Goal: Transaction & Acquisition: Obtain resource

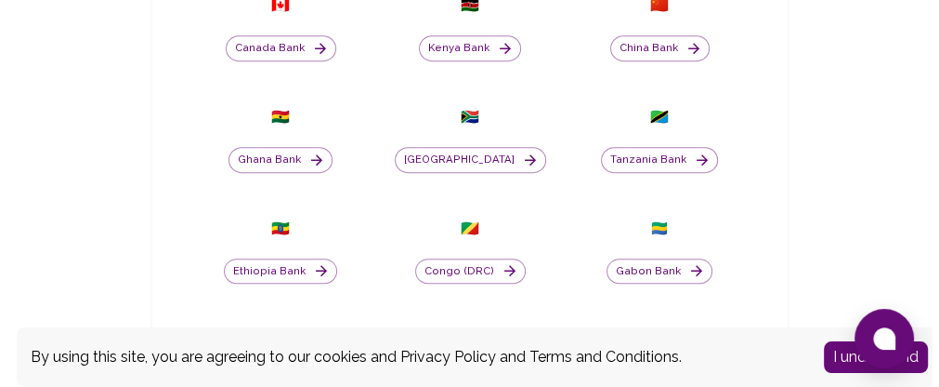
scroll to position [586, 0]
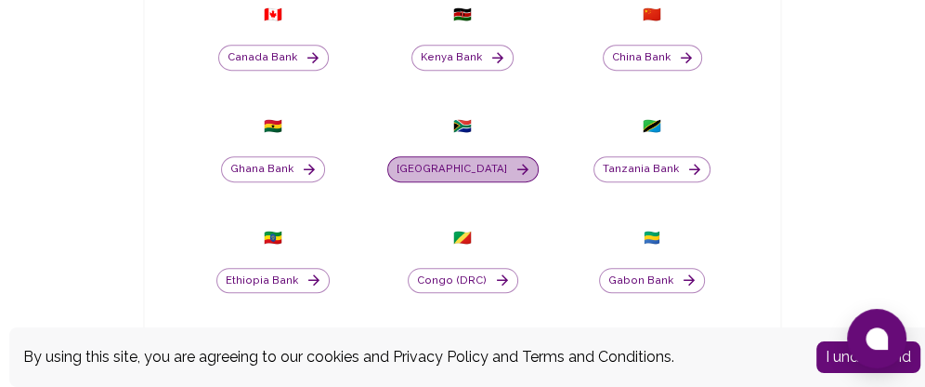
click at [515, 177] on icon "button" at bounding box center [523, 169] width 17 height 17
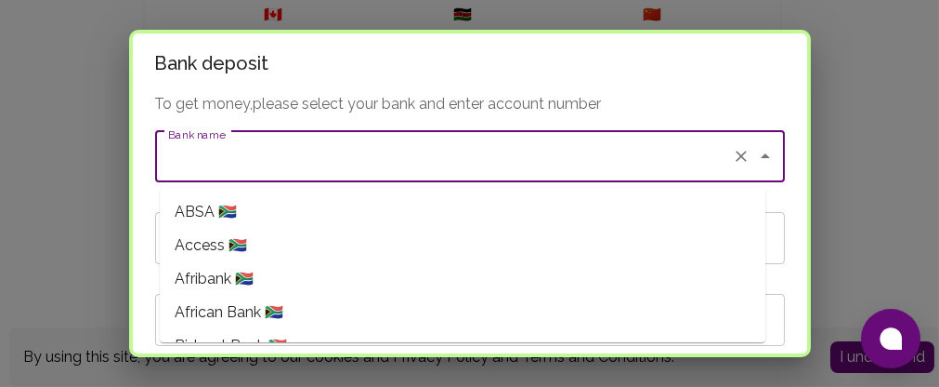
click at [592, 153] on input "Bank name" at bounding box center [444, 155] width 561 height 35
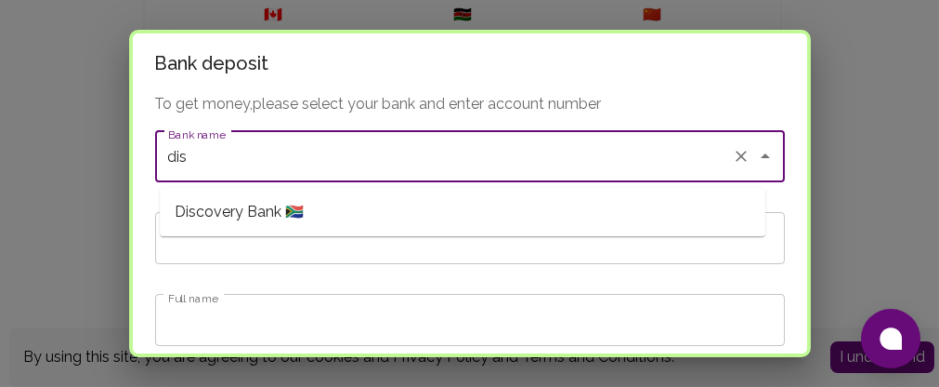
click at [546, 212] on li "Discovery Bank 🇿🇦" at bounding box center [463, 211] width 606 height 33
type input "Discovery Bank"
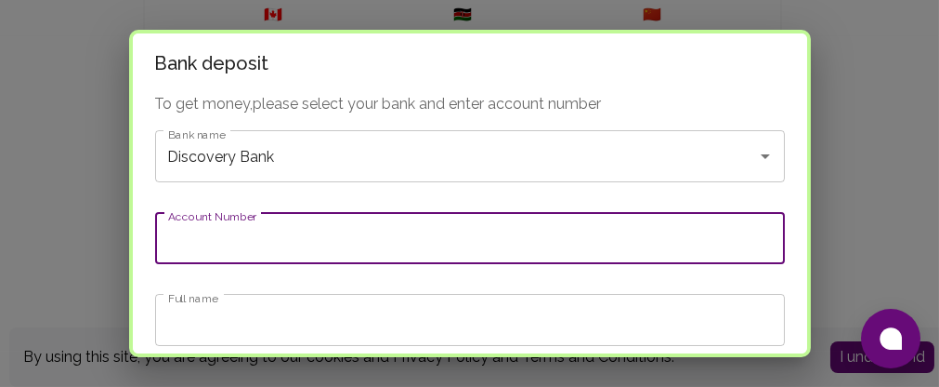
click at [466, 243] on input "Account Number" at bounding box center [470, 238] width 630 height 52
type input "12388412607"
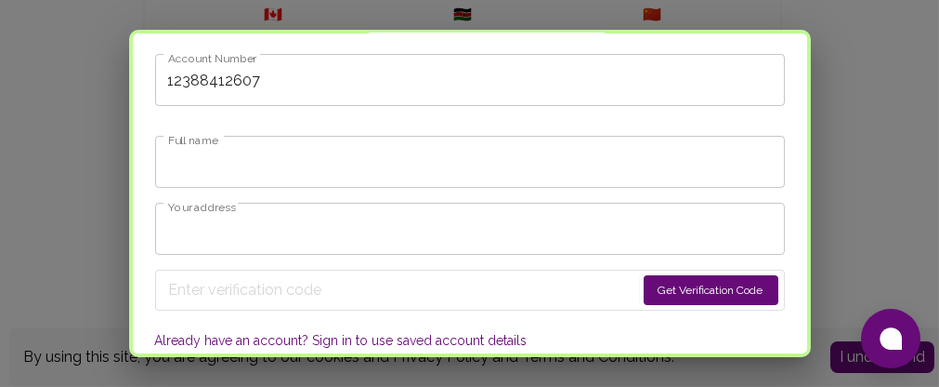
scroll to position [166, 0]
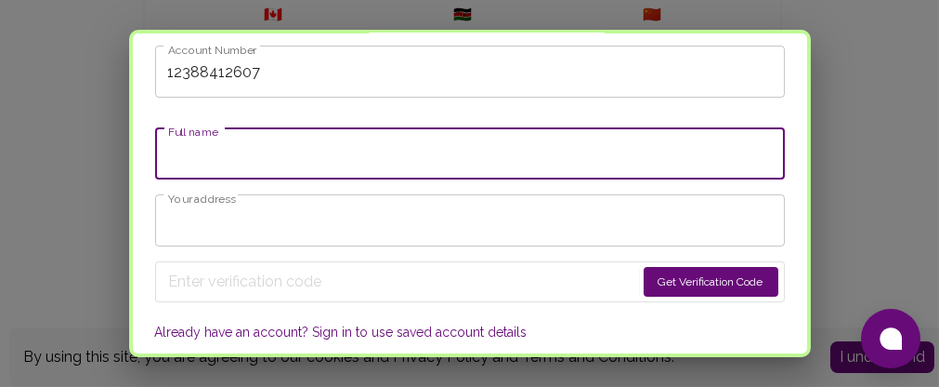
click at [674, 163] on input "Full name" at bounding box center [470, 153] width 630 height 52
type input "a"
type input "[PERSON_NAME]"
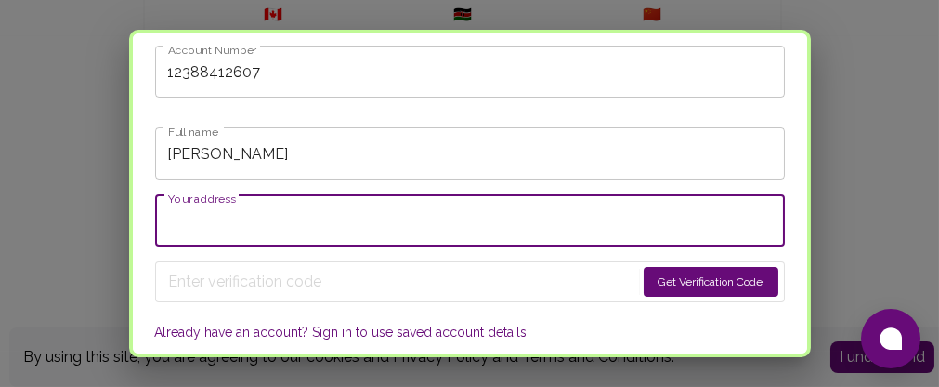
click at [592, 219] on input "Your address" at bounding box center [470, 220] width 630 height 52
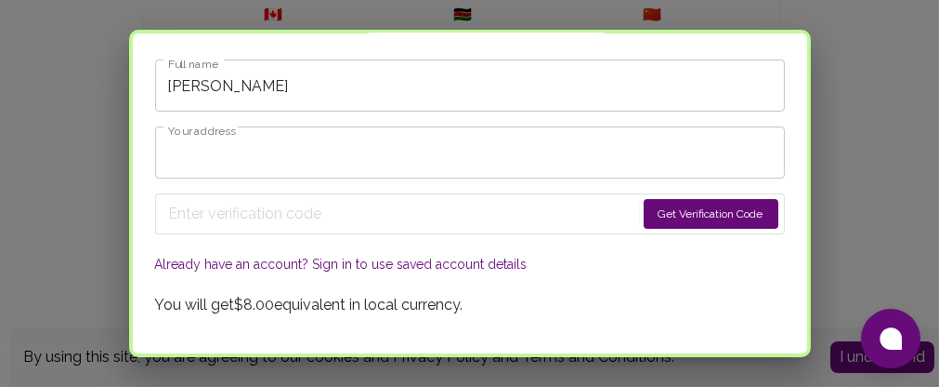
scroll to position [242, 0]
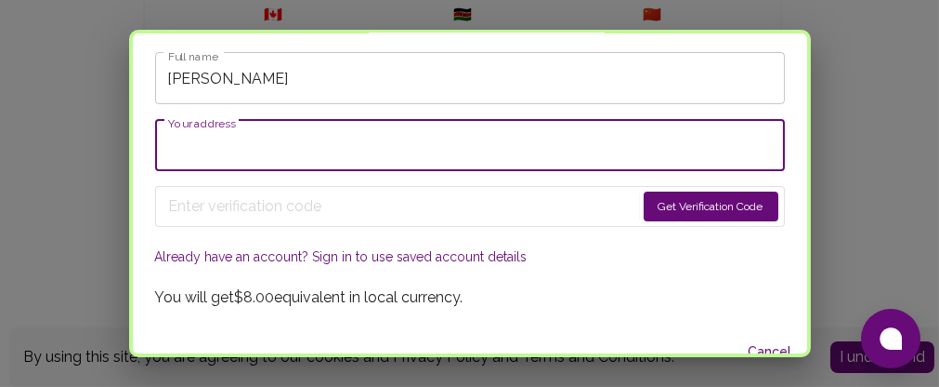
click at [658, 169] on input "Your address" at bounding box center [470, 145] width 630 height 52
type input "B"
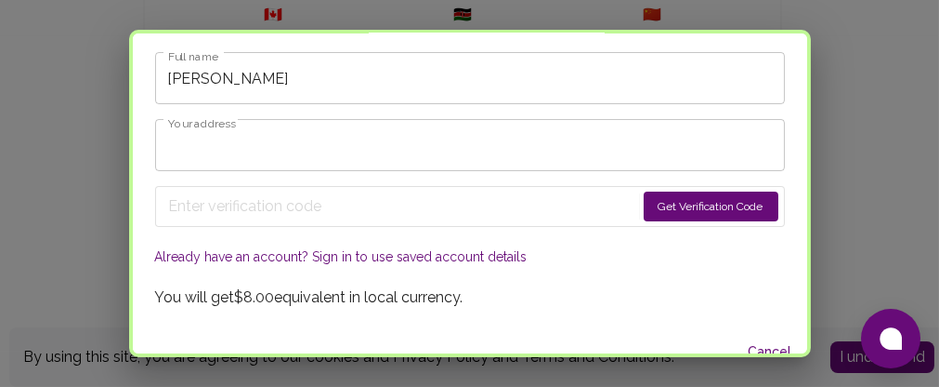
click at [654, 221] on button "Get Verification Code" at bounding box center [711, 206] width 135 height 30
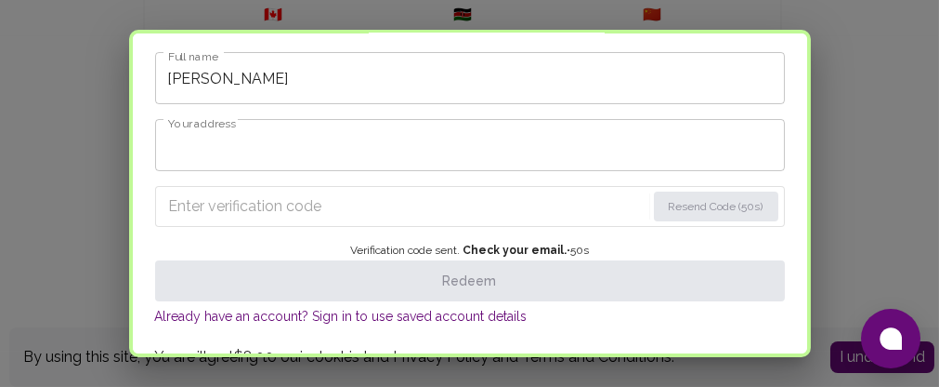
click at [356, 220] on input "Enter verification code" at bounding box center [407, 206] width 477 height 30
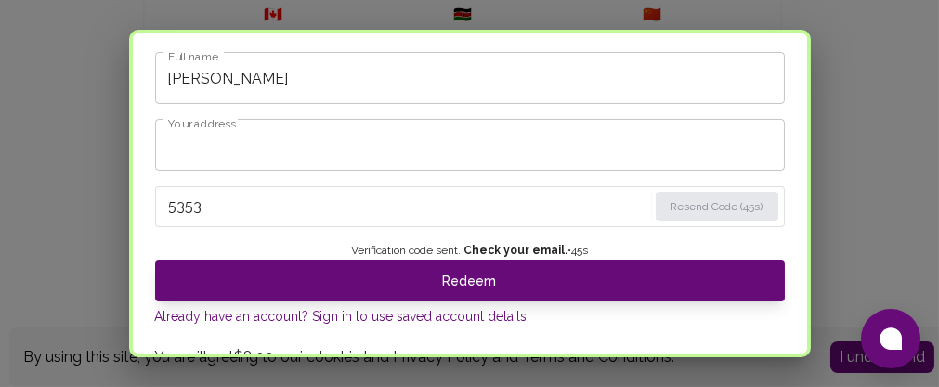
type input "5353"
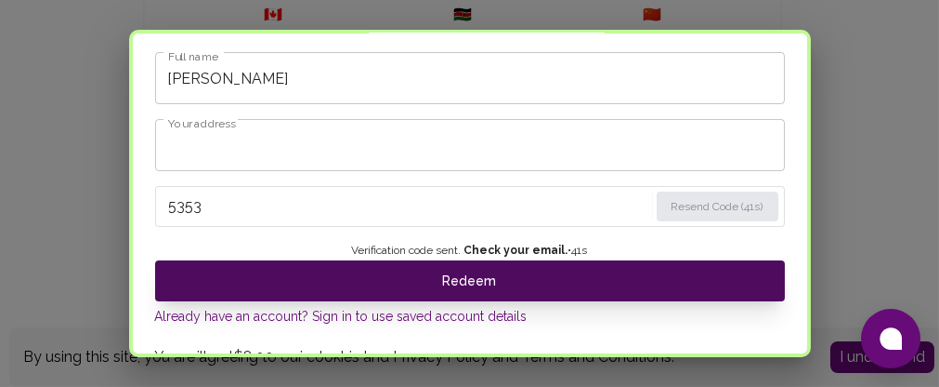
click at [462, 299] on button "Redeem" at bounding box center [470, 280] width 630 height 41
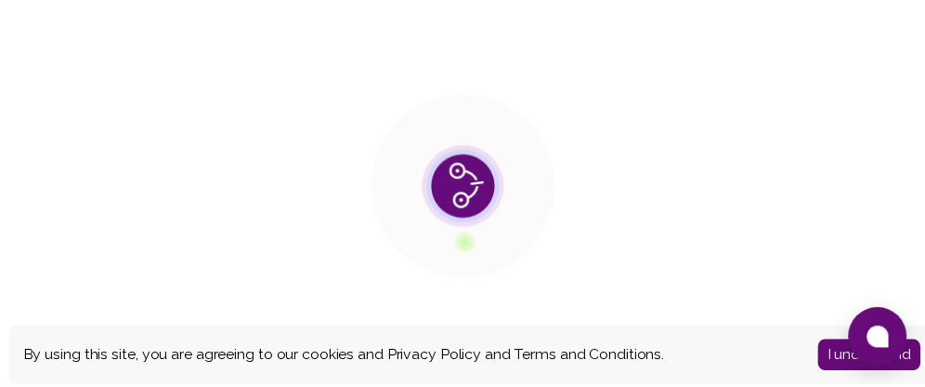
scroll to position [0, 0]
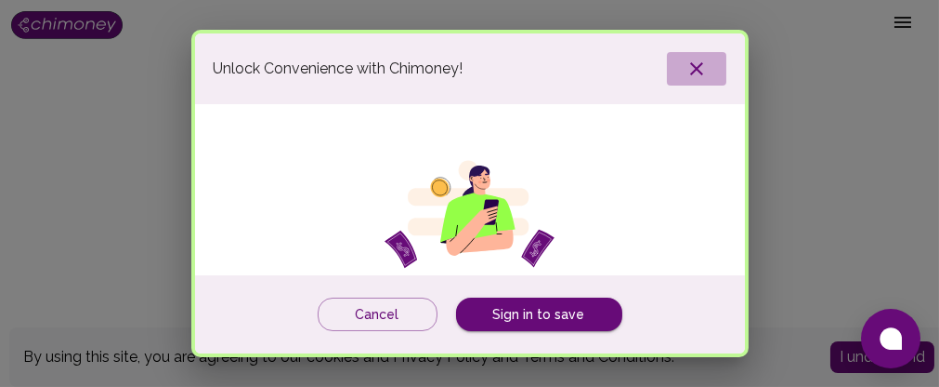
click at [695, 67] on icon "button" at bounding box center [697, 69] width 22 height 22
